Goal: Task Accomplishment & Management: Complete application form

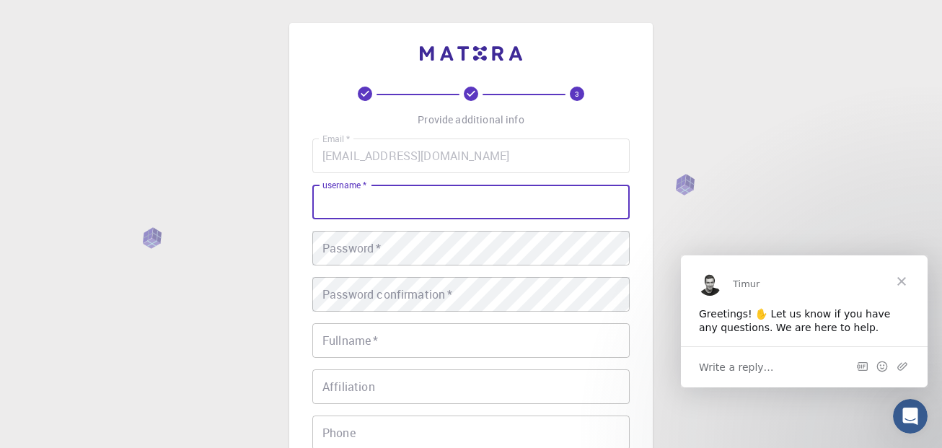
click at [385, 216] on input "username   *" at bounding box center [470, 202] width 317 height 35
type input "ceewhy"
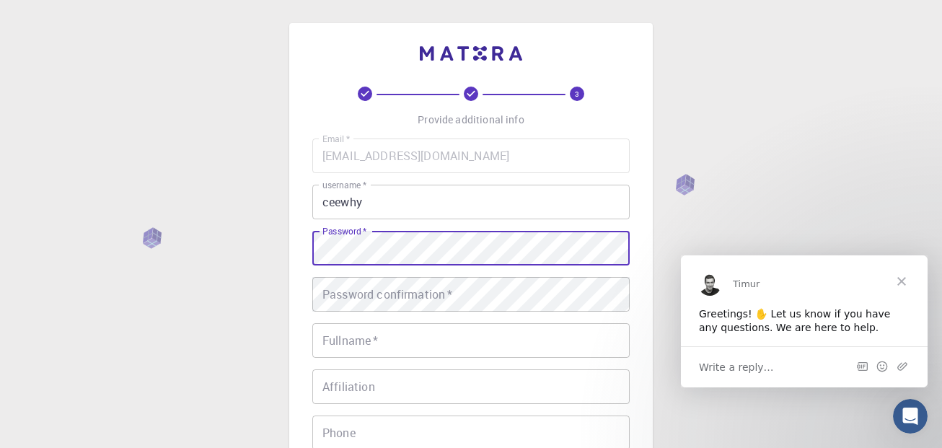
drag, startPoint x: 399, startPoint y: 268, endPoint x: 526, endPoint y: 227, distance: 133.4
click at [558, 212] on input "ceewhy" at bounding box center [470, 202] width 317 height 35
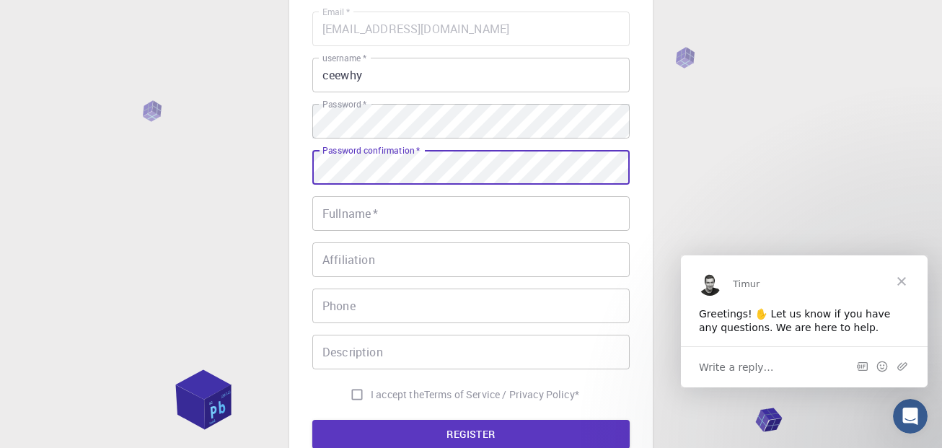
scroll to position [144, 0]
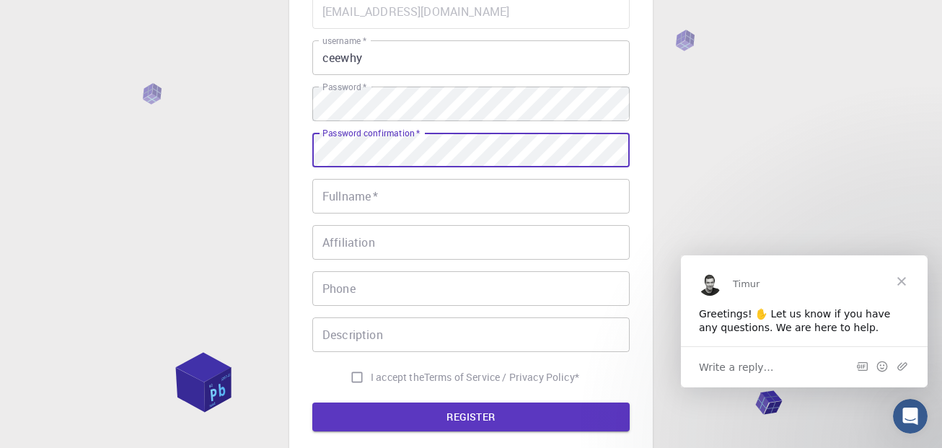
click at [391, 336] on input "Description" at bounding box center [470, 334] width 317 height 35
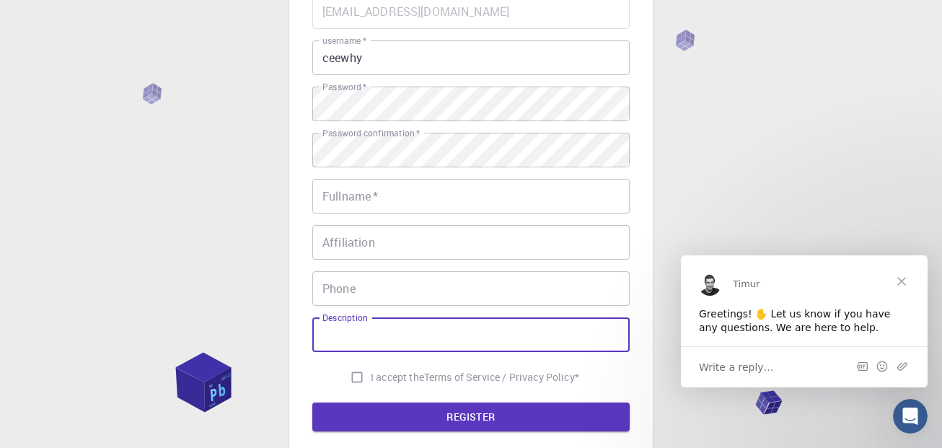
click at [391, 283] on input "Phone" at bounding box center [470, 288] width 317 height 35
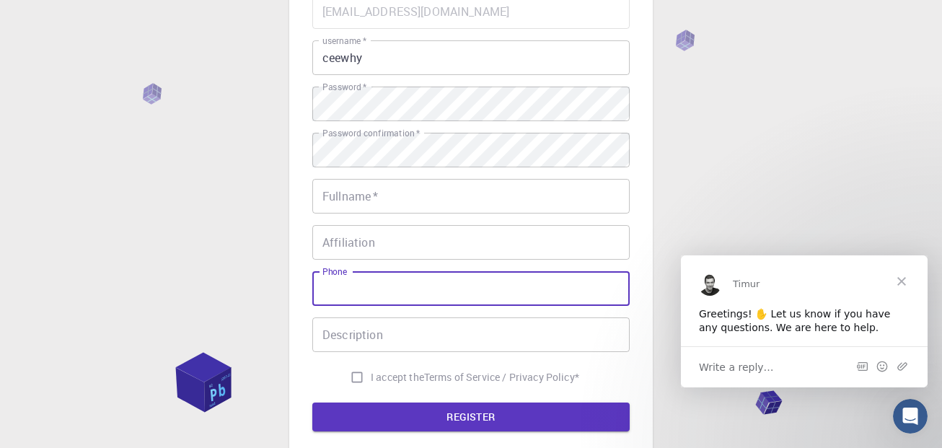
click at [384, 251] on input "Affiliation" at bounding box center [470, 242] width 317 height 35
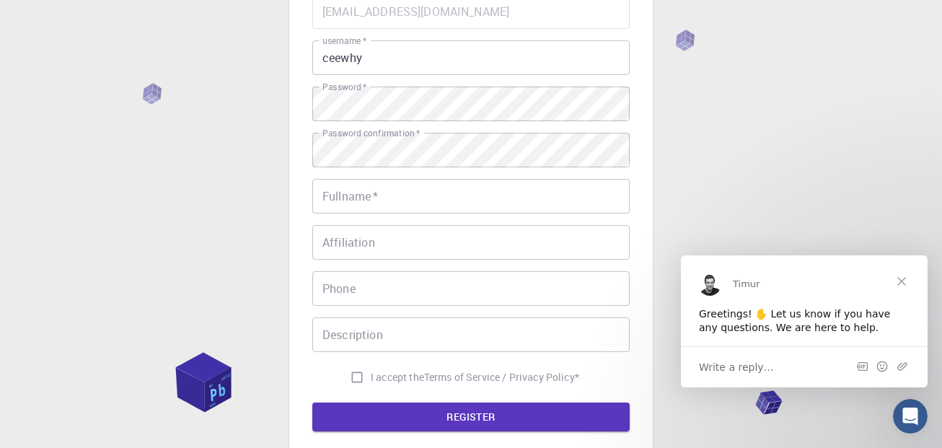
drag, startPoint x: 381, startPoint y: 224, endPoint x: 376, endPoint y: 173, distance: 51.5
click at [381, 224] on div "Email   * [EMAIL_ADDRESS][DOMAIN_NAME] Email   * username   * ceewhy username  …" at bounding box center [470, 192] width 317 height 397
click at [376, 171] on div "Email   * [EMAIL_ADDRESS][DOMAIN_NAME] Email   * username   * ceewhy username  …" at bounding box center [470, 192] width 317 height 397
drag, startPoint x: 356, startPoint y: 378, endPoint x: 368, endPoint y: 286, distance: 93.0
click at [356, 375] on input "I accept the Terms of Service / Privacy Policy *" at bounding box center [356, 377] width 27 height 27
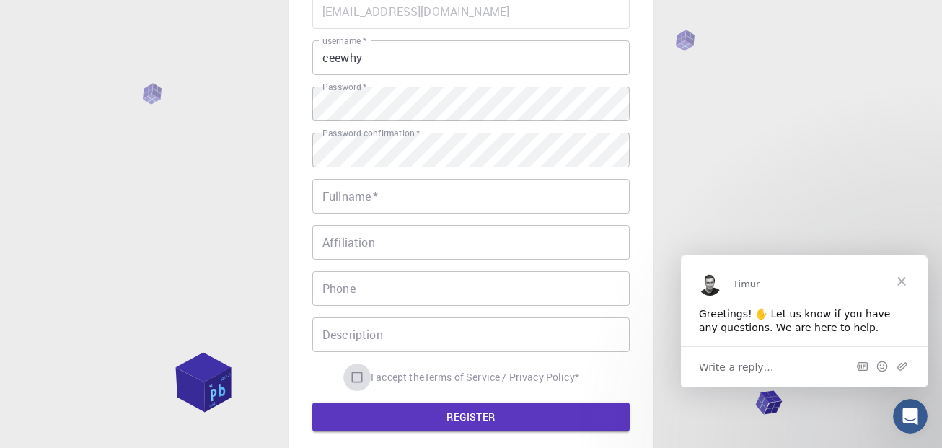
checkbox input "true"
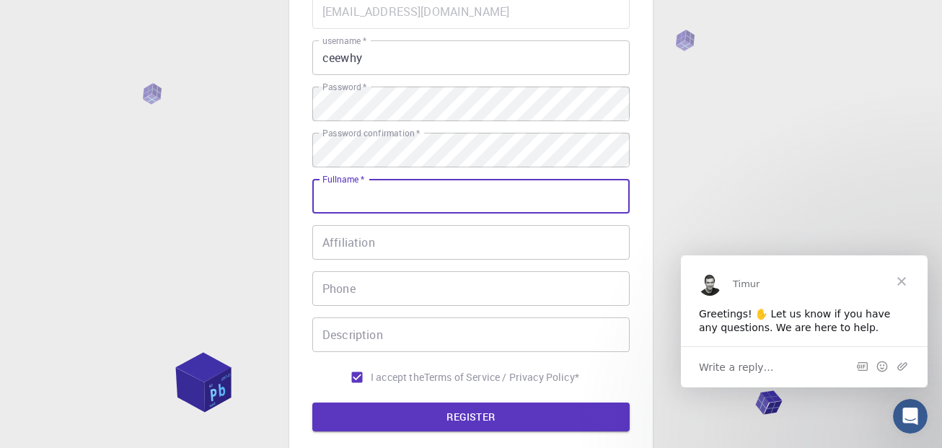
click at [364, 192] on input "Fullname   *" at bounding box center [470, 196] width 317 height 35
type input "cyrux mnedz"
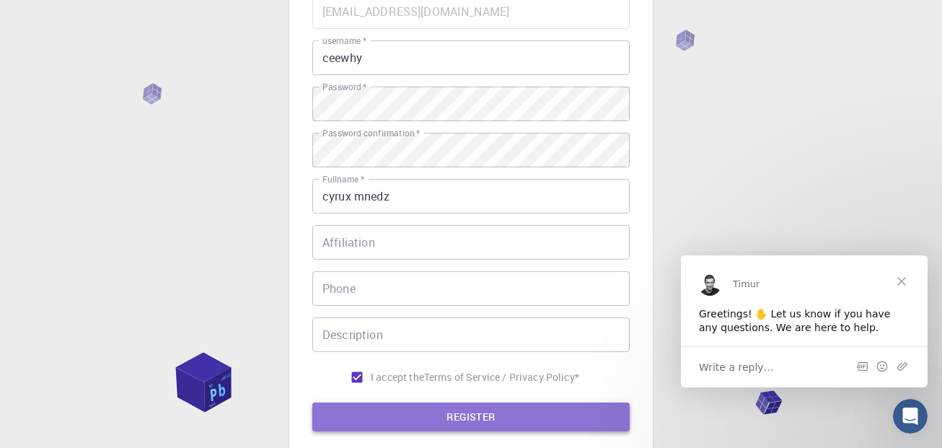
click at [496, 409] on button "REGISTER" at bounding box center [470, 416] width 317 height 29
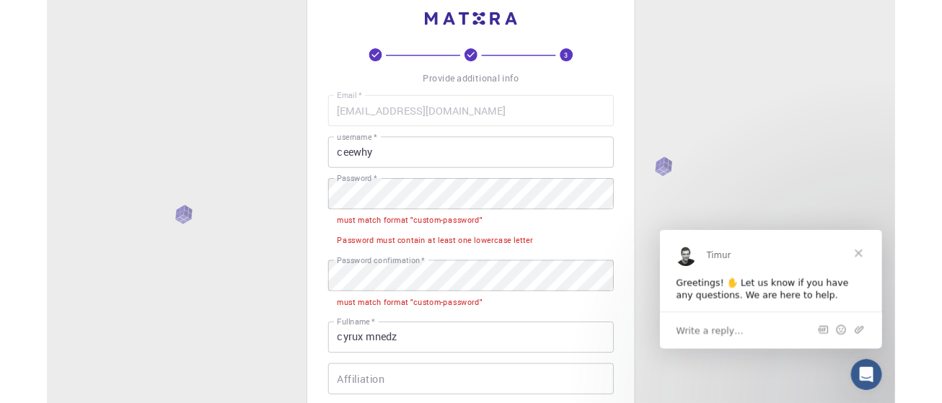
scroll to position [0, 0]
